Goal: Task Accomplishment & Management: Complete application form

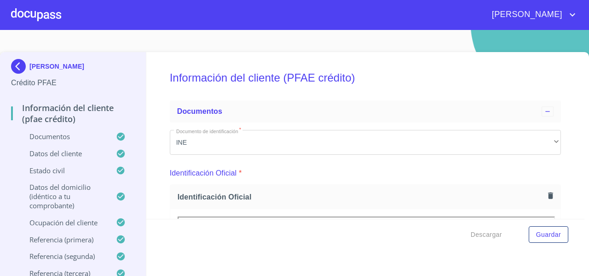
click at [30, 15] on div at bounding box center [36, 14] width 50 height 29
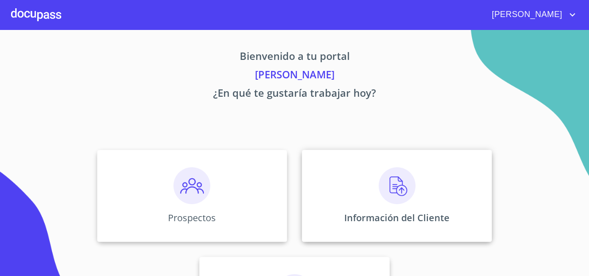
click at [327, 168] on div "Información del Cliente" at bounding box center [397, 196] width 190 height 92
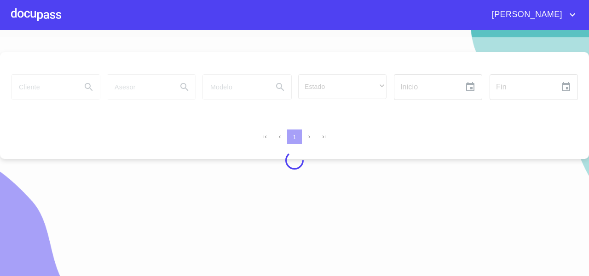
click at [26, 82] on div at bounding box center [294, 160] width 589 height 246
click at [27, 81] on div at bounding box center [294, 160] width 589 height 246
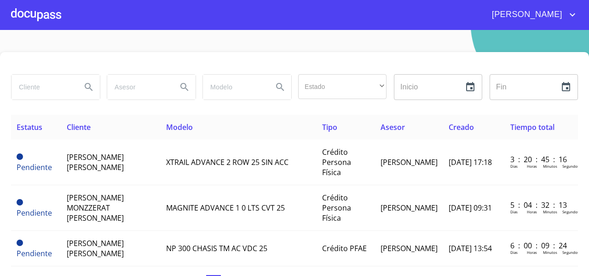
click at [27, 84] on input "search" at bounding box center [43, 87] width 63 height 25
click at [87, 89] on icon "Search" at bounding box center [88, 86] width 11 height 11
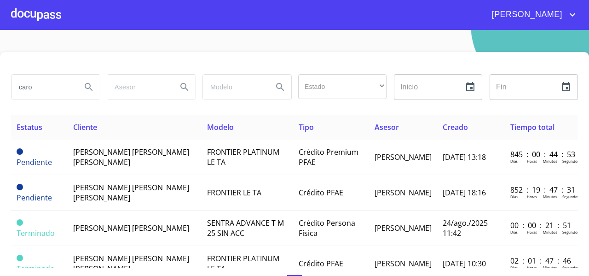
drag, startPoint x: 37, startPoint y: 84, endPoint x: 11, endPoint y: 88, distance: 26.0
click at [12, 88] on input "caro" at bounding box center [43, 87] width 63 height 25
type input "[PERSON_NAME]"
click at [94, 89] on button "Search" at bounding box center [89, 87] width 22 height 22
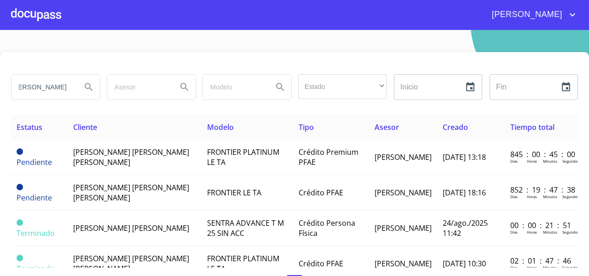
scroll to position [0, 0]
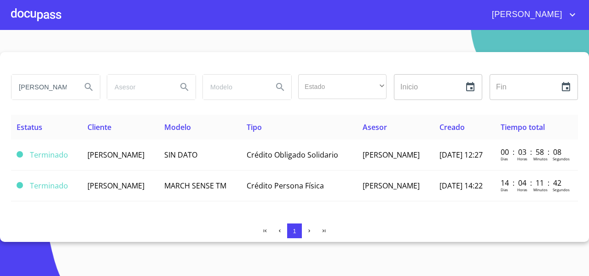
click at [23, 23] on div at bounding box center [36, 14] width 50 height 29
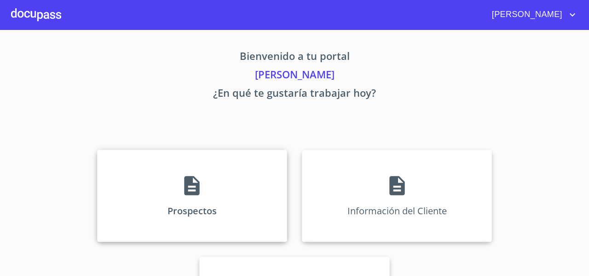
click at [132, 160] on div "Prospectos" at bounding box center [192, 196] width 190 height 92
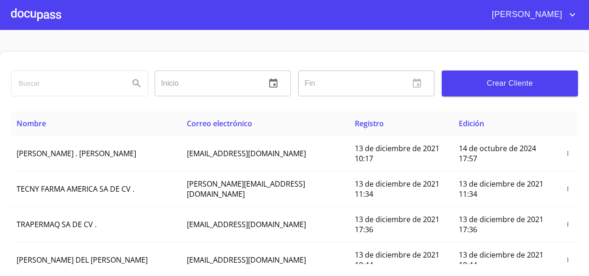
click at [14, 82] on input "search" at bounding box center [67, 83] width 110 height 25
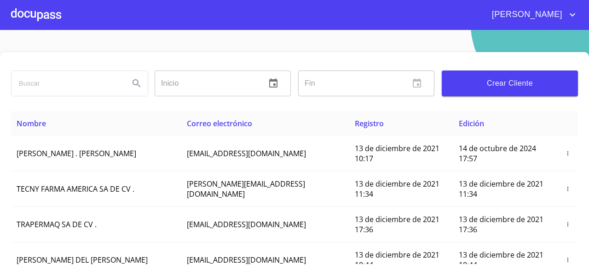
click at [14, 82] on input "search" at bounding box center [67, 83] width 110 height 25
type input "[PERSON_NAME]"
click at [133, 81] on icon "Search" at bounding box center [136, 83] width 11 height 11
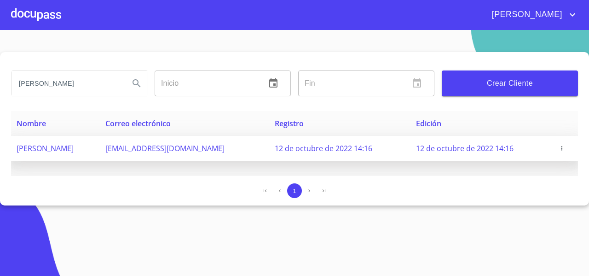
click at [559, 148] on icon "button" at bounding box center [562, 148] width 6 height 6
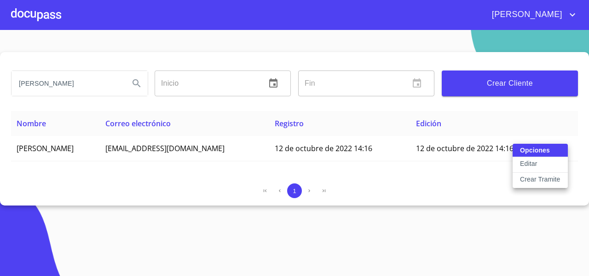
click at [532, 178] on p "Crear Tramite" at bounding box center [540, 178] width 40 height 9
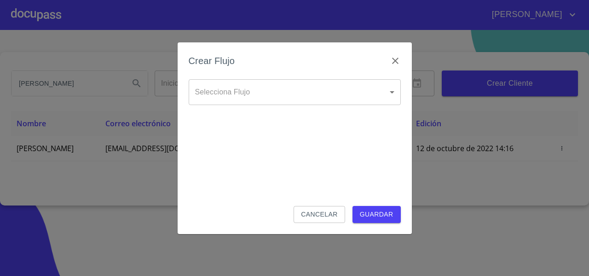
click at [228, 99] on body "[PERSON_NAME] [PERSON_NAME] Inicio ​ Fin ​ Crear Cliente Nombre Correo electrón…" at bounding box center [294, 138] width 589 height 276
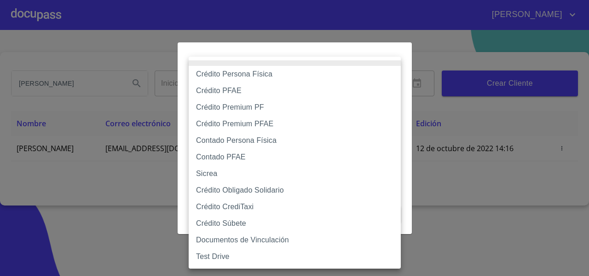
click at [203, 76] on li "Crédito Persona Física" at bounding box center [295, 74] width 212 height 17
type input "61b033e49b8c202ad5bb7912"
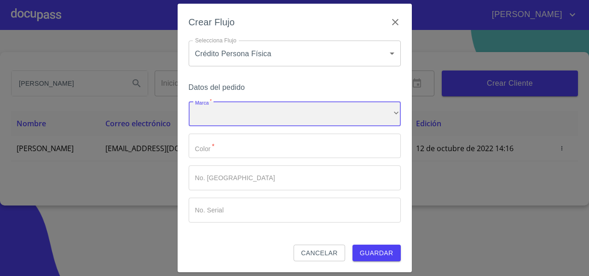
click at [196, 108] on div "​" at bounding box center [295, 113] width 212 height 25
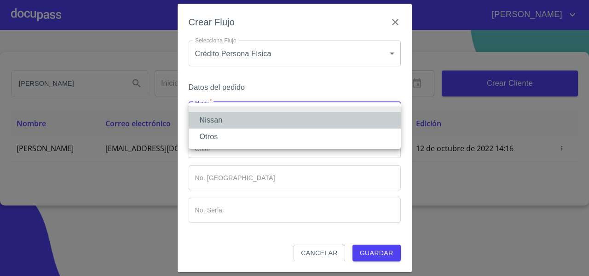
click at [204, 121] on li "Nissan" at bounding box center [295, 120] width 212 height 17
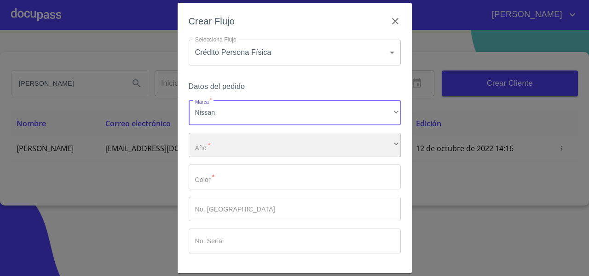
click at [203, 144] on div "​" at bounding box center [295, 145] width 212 height 25
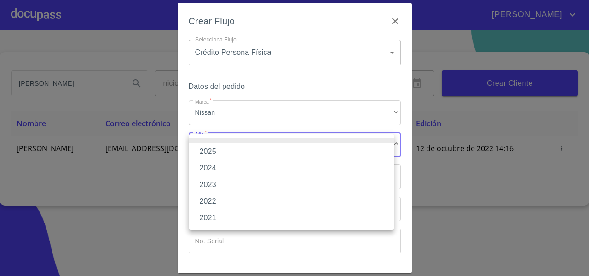
click at [204, 150] on li "2025" at bounding box center [291, 151] width 205 height 17
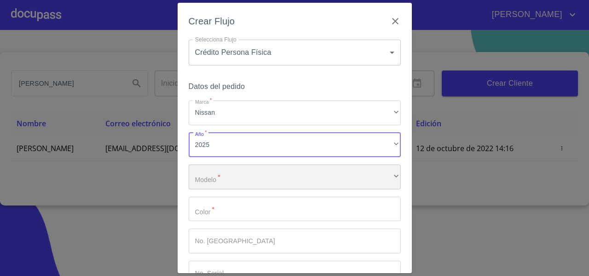
click at [202, 173] on div "​" at bounding box center [295, 176] width 212 height 25
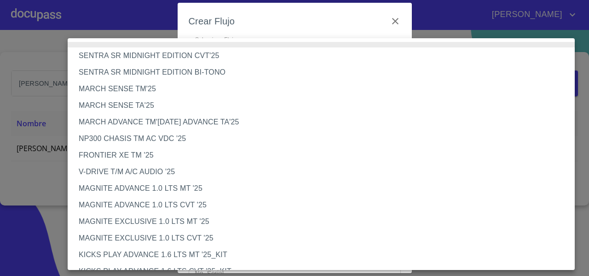
click at [183, 191] on li "MAGNITE ADVANCE 1.0 LTS MT '25" at bounding box center [325, 188] width 514 height 17
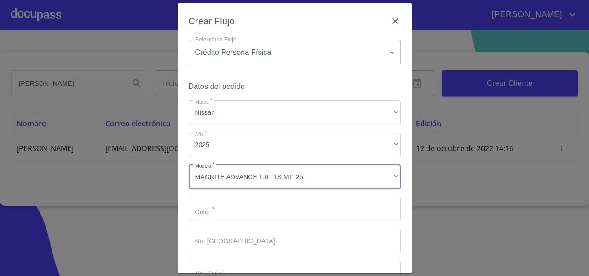
click at [296, 211] on input "Marca   *" at bounding box center [295, 208] width 212 height 25
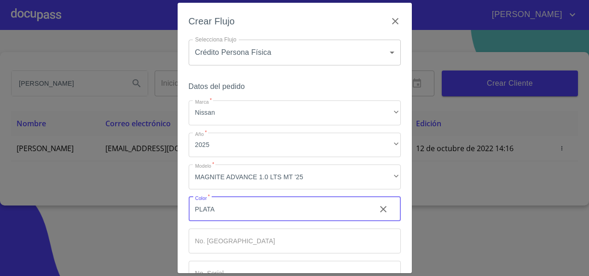
scroll to position [62, 0]
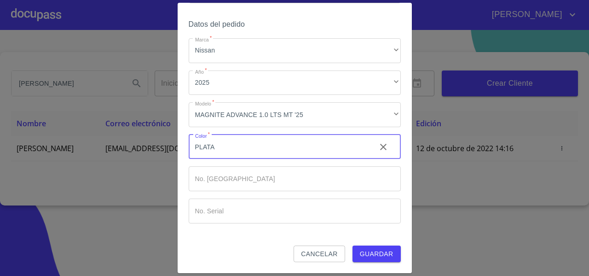
type input "PLATA"
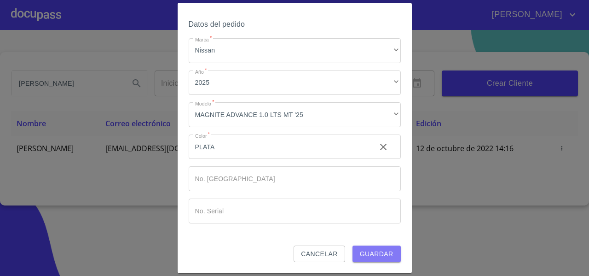
click at [376, 261] on button "Guardar" at bounding box center [376, 253] width 48 height 17
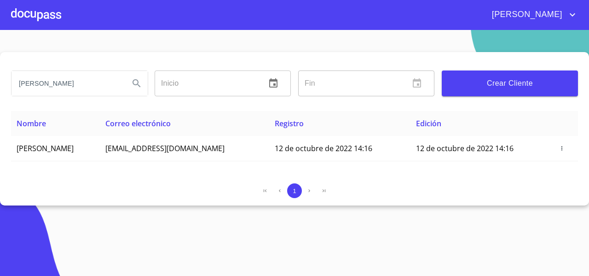
click at [47, 13] on div at bounding box center [36, 14] width 50 height 29
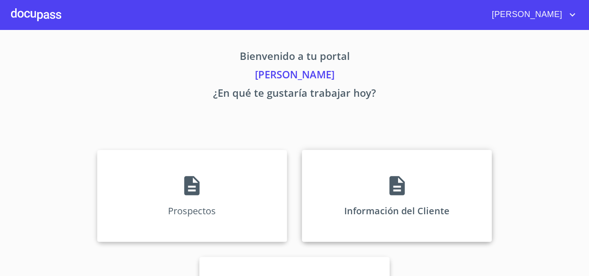
click at [332, 164] on div "Información del Cliente" at bounding box center [397, 196] width 190 height 92
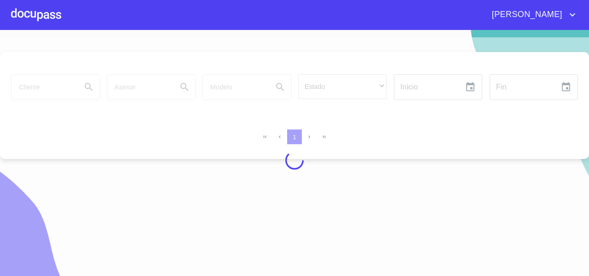
click at [40, 87] on div at bounding box center [294, 160] width 589 height 246
click at [37, 87] on div at bounding box center [294, 160] width 589 height 246
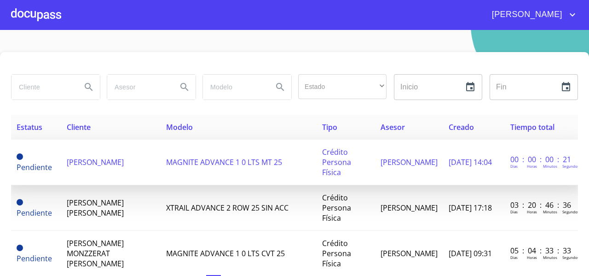
click at [85, 150] on td "[PERSON_NAME]" at bounding box center [111, 162] width 100 height 46
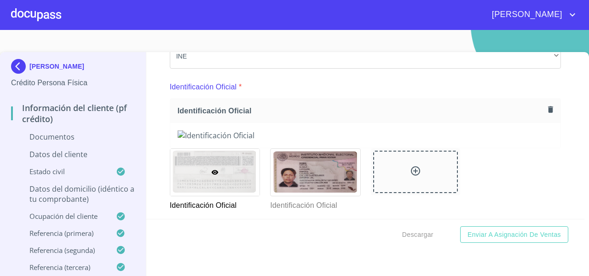
scroll to position [85, 0]
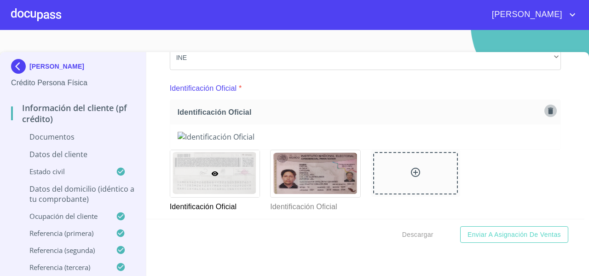
click at [544, 114] on button "button" at bounding box center [550, 110] width 12 height 12
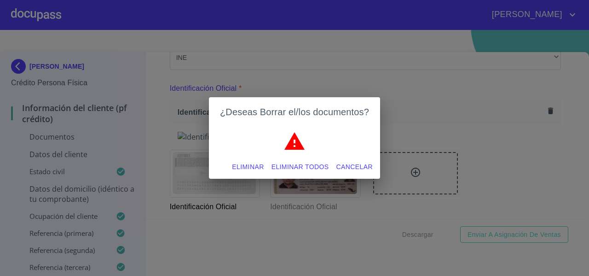
click at [277, 162] on span "Eliminar todos" at bounding box center [300, 167] width 58 height 12
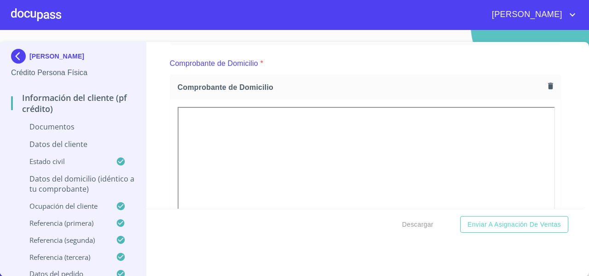
scroll to position [239, 0]
click at [548, 83] on icon "button" at bounding box center [550, 85] width 5 height 6
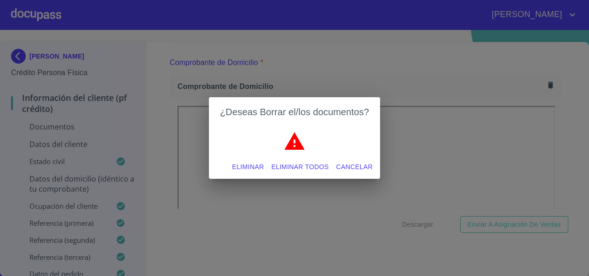
click at [311, 165] on span "Eliminar todos" at bounding box center [300, 167] width 58 height 12
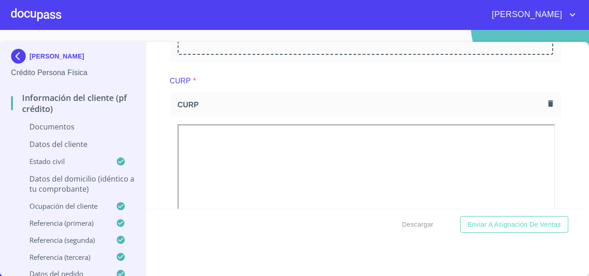
scroll to position [811, 0]
click at [546, 98] on icon "button" at bounding box center [550, 101] width 9 height 9
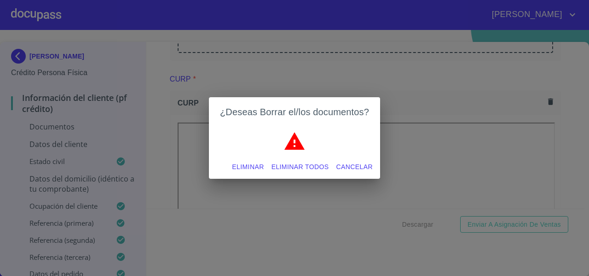
click at [293, 173] on button "Eliminar todos" at bounding box center [300, 166] width 65 height 17
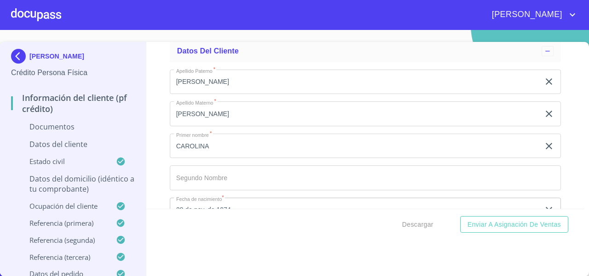
scroll to position [1125, 0]
click at [13, 57] on img at bounding box center [20, 56] width 18 height 15
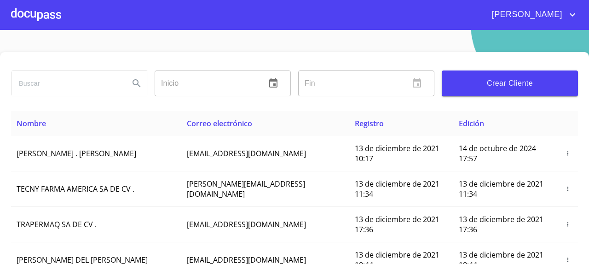
click at [44, 13] on div at bounding box center [36, 14] width 50 height 29
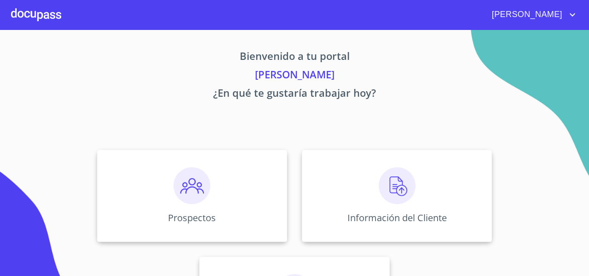
scroll to position [79, 0]
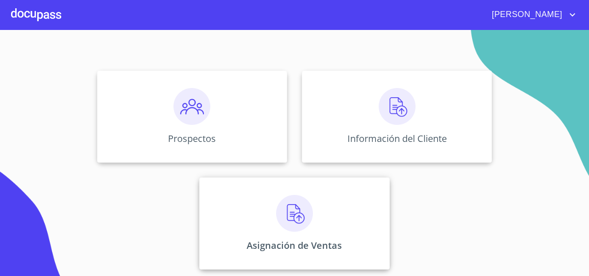
click at [244, 218] on div "Asignación de Ventas" at bounding box center [294, 223] width 190 height 92
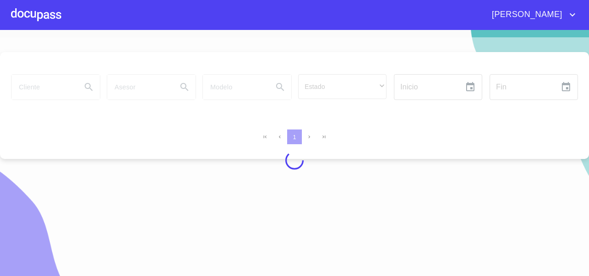
click at [47, 86] on div at bounding box center [294, 160] width 589 height 246
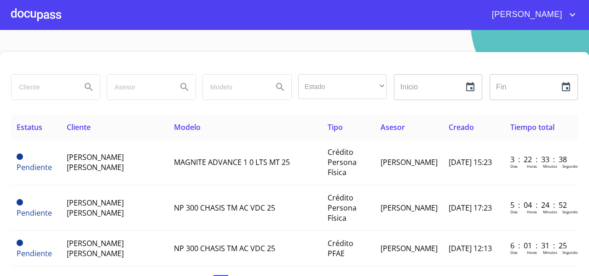
click at [47, 86] on input "search" at bounding box center [43, 87] width 63 height 25
type input "ALEJANDRA LIZETH"
click at [84, 89] on icon "Search" at bounding box center [88, 86] width 11 height 11
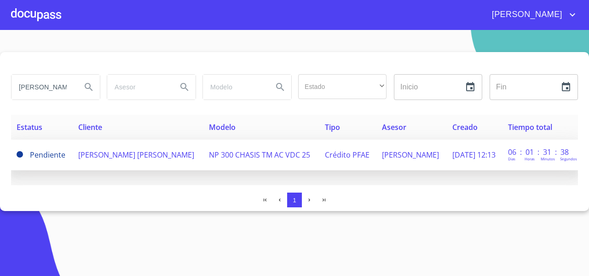
click at [127, 162] on td "ALEJANDRA LIZETH FLORES PEREZ" at bounding box center [138, 154] width 131 height 31
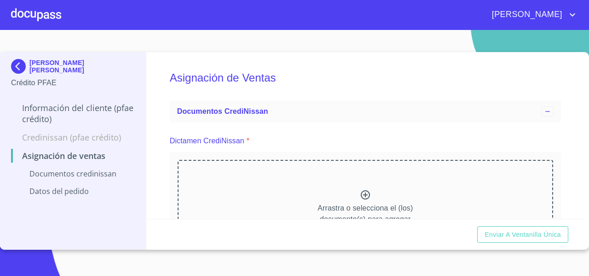
click at [305, 182] on div "Arrastra o selecciona el (los) documento(s) para agregar" at bounding box center [365, 207] width 375 height 94
click at [211, 176] on div "Arrastra o selecciona el (los) documento(s) para agregar" at bounding box center [365, 207] width 375 height 94
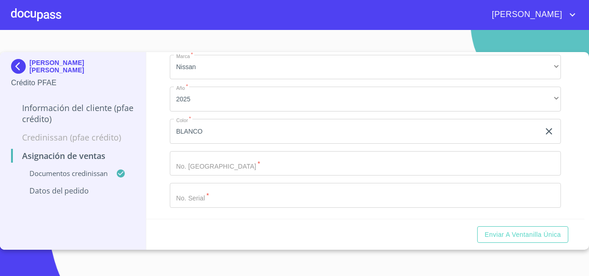
scroll to position [363, 0]
click at [179, 162] on input "Marca   *" at bounding box center [365, 163] width 391 height 25
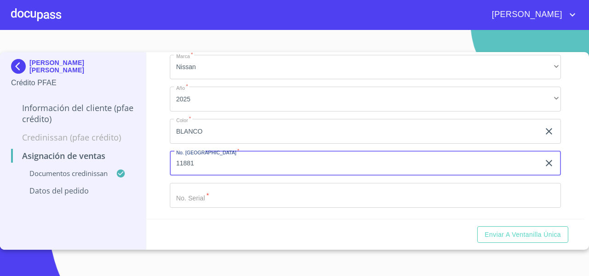
type input "11881"
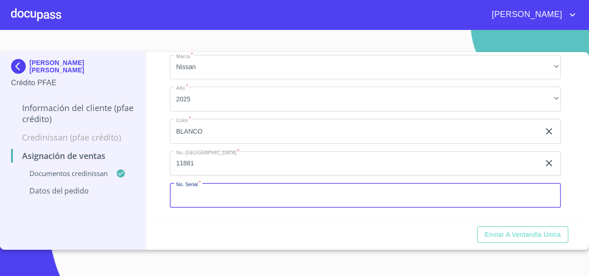
click at [177, 202] on input "Marca   *" at bounding box center [365, 195] width 391 height 25
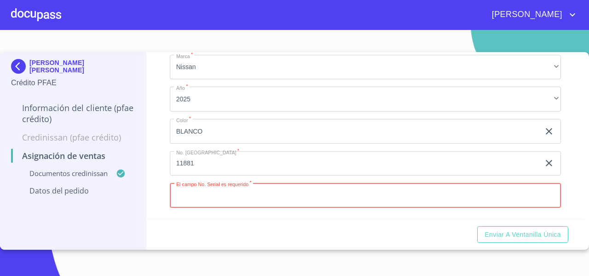
paste input "3N6AD35A5SK841431"
type input "3N6AD35A5SK841431"
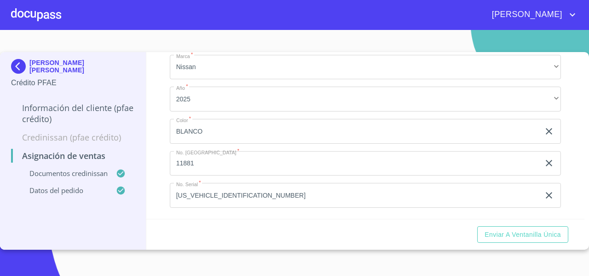
click at [157, 184] on div "Asignación de Ventas Documentos CrediNissan Dictamen CrediNissan * Dictamen Cre…" at bounding box center [365, 135] width 438 height 167
click at [500, 236] on span "Enviar a Ventanilla única" at bounding box center [522, 235] width 76 height 12
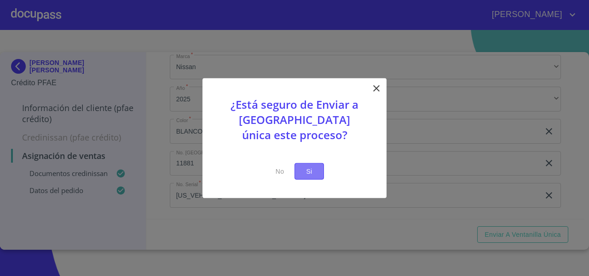
click at [303, 163] on button "Si" at bounding box center [308, 170] width 29 height 17
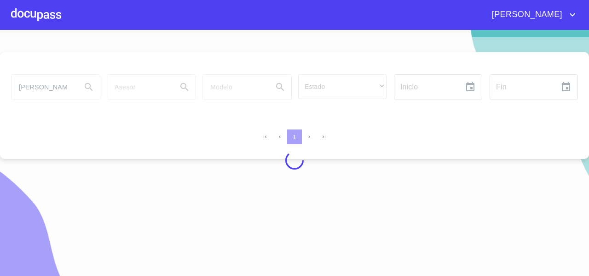
click at [35, 17] on div at bounding box center [36, 14] width 50 height 29
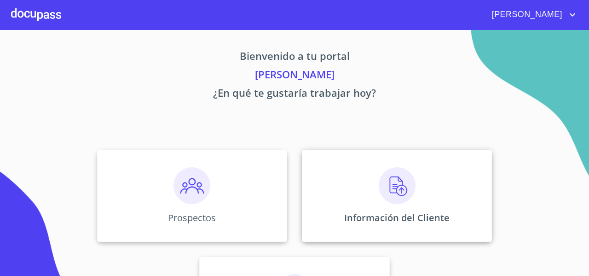
click at [319, 159] on div "Información del Cliente" at bounding box center [397, 196] width 190 height 92
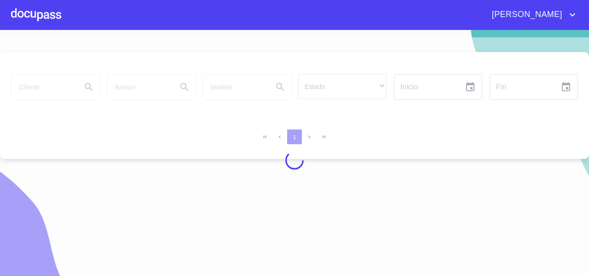
click at [45, 82] on div at bounding box center [294, 160] width 589 height 246
click at [39, 88] on div at bounding box center [294, 160] width 589 height 246
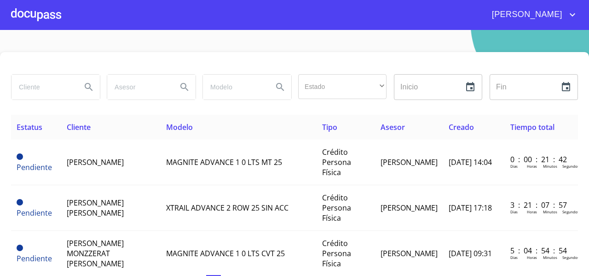
click at [39, 88] on input "search" at bounding box center [43, 87] width 63 height 25
type input "ALEJANDRA"
click at [90, 87] on icon "Search" at bounding box center [88, 86] width 11 height 11
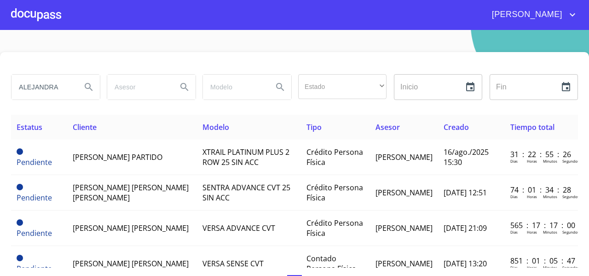
click at [63, 79] on input "ALEJANDRA" at bounding box center [43, 87] width 63 height 25
click at [227, 85] on input "search" at bounding box center [234, 87] width 63 height 25
click at [324, 93] on div "​" at bounding box center [342, 86] width 88 height 25
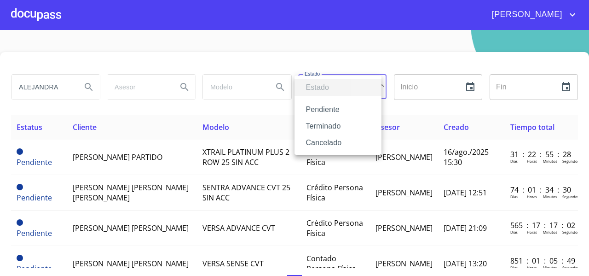
click at [320, 126] on li "Terminado" at bounding box center [337, 126] width 87 height 17
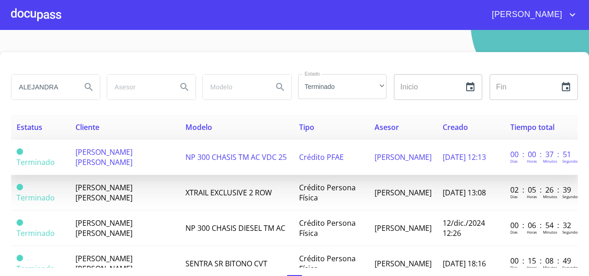
click at [106, 159] on td "ALEJANDRA LIZETH FLORES PEREZ" at bounding box center [125, 156] width 110 height 35
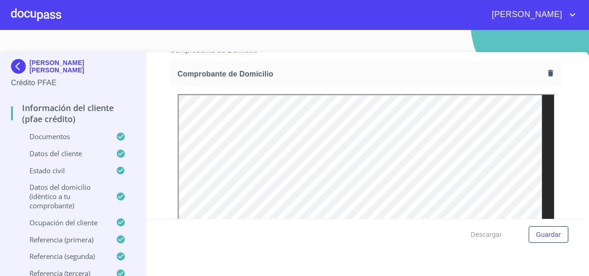
scroll to position [504, 0]
click at [546, 73] on icon "button" at bounding box center [550, 73] width 9 height 9
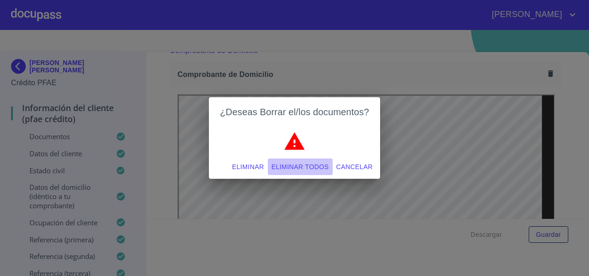
click at [298, 164] on span "Eliminar todos" at bounding box center [300, 167] width 58 height 12
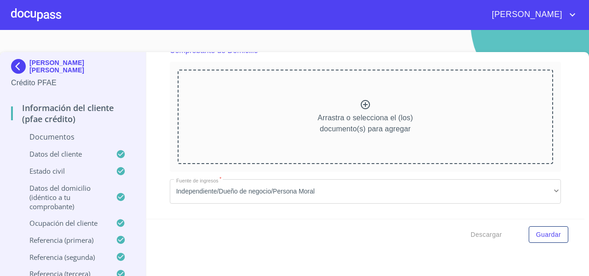
click at [251, 113] on div "Arrastra o selecciona el (los) documento(s) para agregar" at bounding box center [365, 116] width 375 height 94
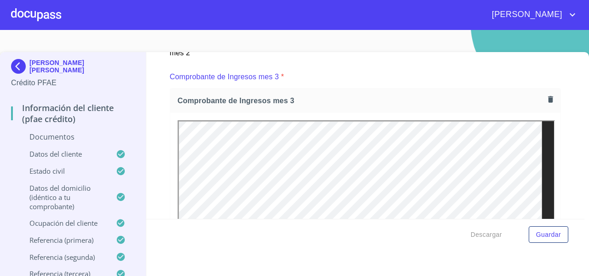
scroll to position [1514, 0]
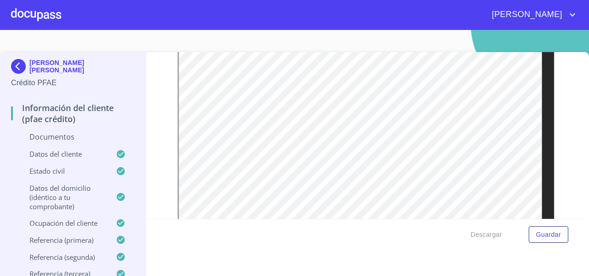
click at [559, 143] on div "Información del cliente (PFAE crédito) Documentos Documento de identificación  …" at bounding box center [365, 135] width 438 height 167
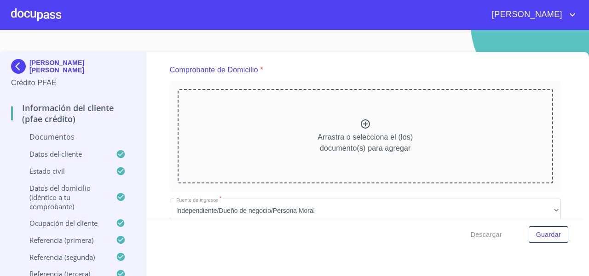
scroll to position [484, 0]
click at [559, 143] on div "Información del cliente (PFAE crédito) Documentos Documento de identificación  …" at bounding box center [365, 135] width 438 height 167
click at [332, 125] on div "Arrastra o selecciona el (los) documento(s) para agregar" at bounding box center [365, 136] width 375 height 94
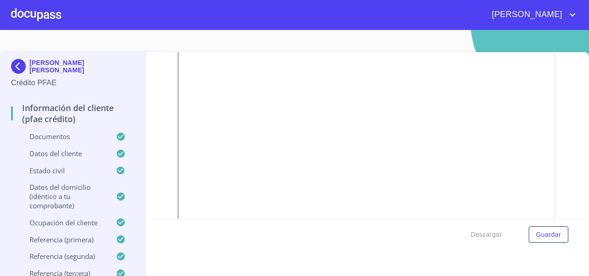
scroll to position [2535, 0]
click at [538, 235] on span "Guardar" at bounding box center [548, 235] width 25 height 12
